Goal: Find specific page/section: Find specific page/section

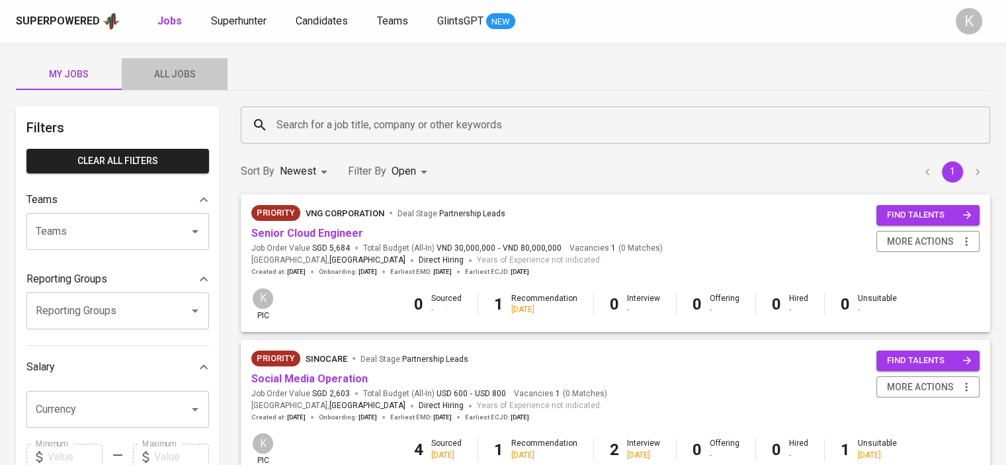
click at [170, 81] on span "All Jobs" at bounding box center [175, 74] width 90 height 17
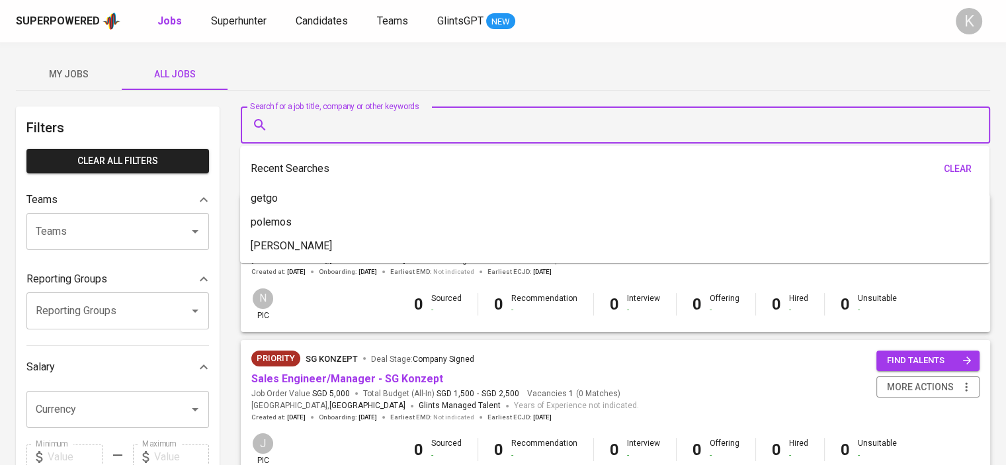
click at [370, 125] on input "Search for a job title, company or other keywords" at bounding box center [618, 124] width 691 height 25
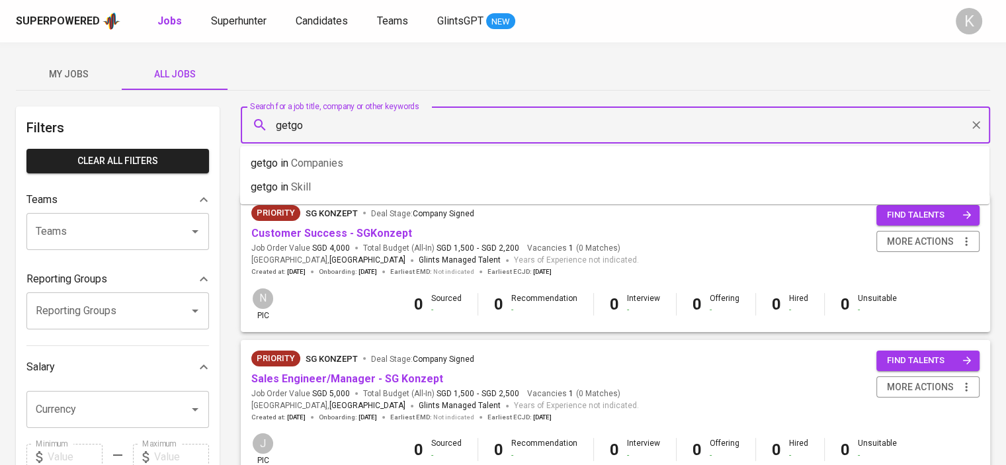
type input "getgo"
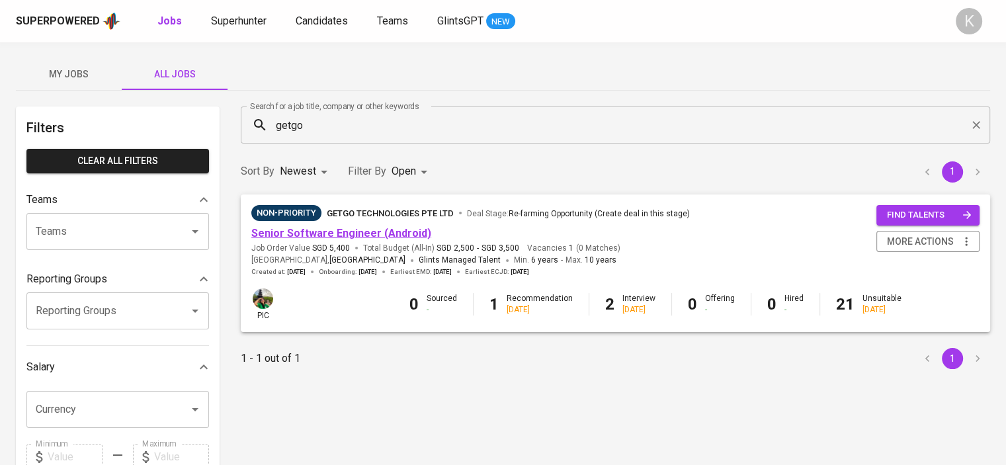
click at [401, 239] on link "Senior Software Engineer (Android)" at bounding box center [341, 233] width 180 height 13
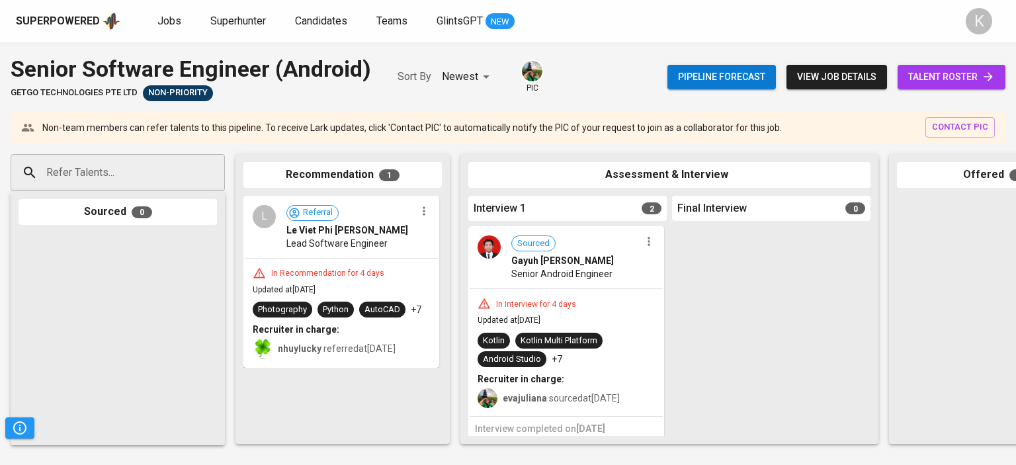
click at [939, 75] on span "talent roster" at bounding box center [951, 77] width 87 height 17
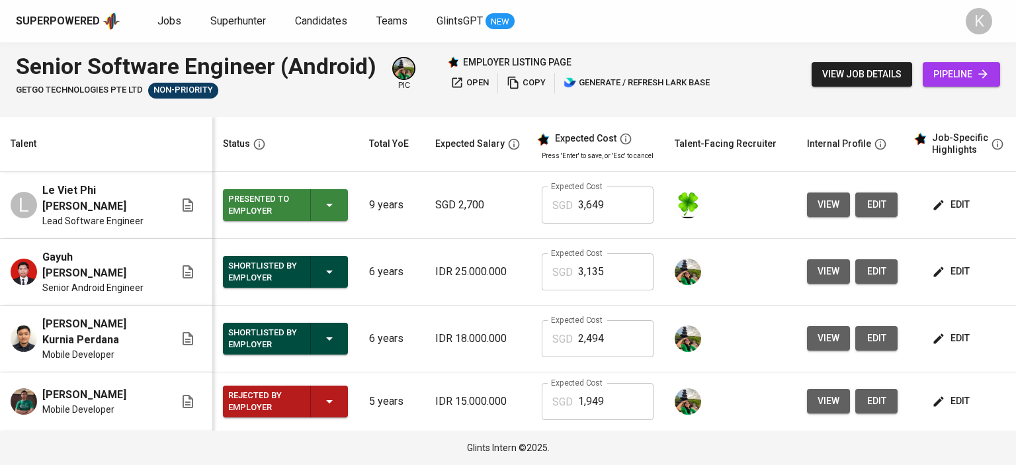
click at [478, 81] on span "open" at bounding box center [470, 82] width 38 height 15
